Goal: Navigation & Orientation: Find specific page/section

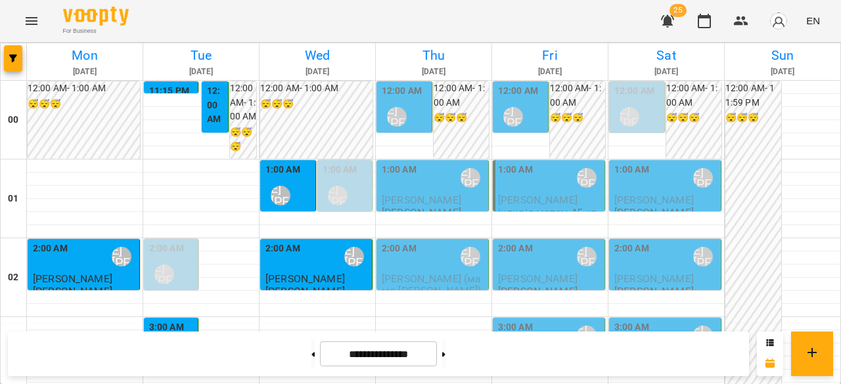
click at [413, 121] on div "12:00 AM Ліпатьєва Ольга" at bounding box center [405, 108] width 47 height 48
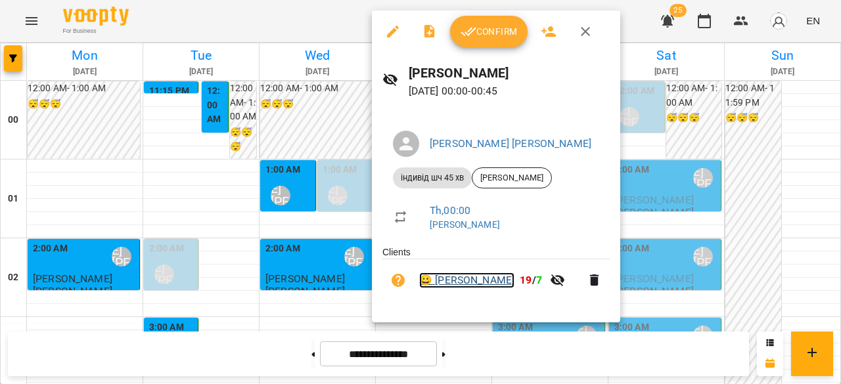
click at [468, 283] on link "😀 Malachi Yaremko" at bounding box center [466, 281] width 95 height 16
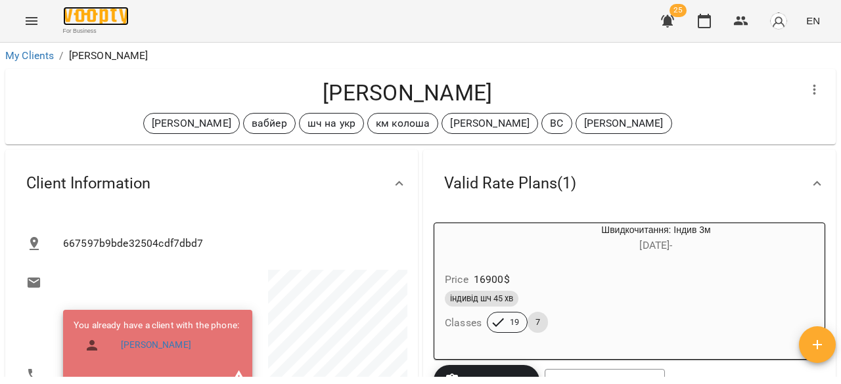
click at [95, 17] on img at bounding box center [96, 16] width 66 height 19
